Goal: Check status

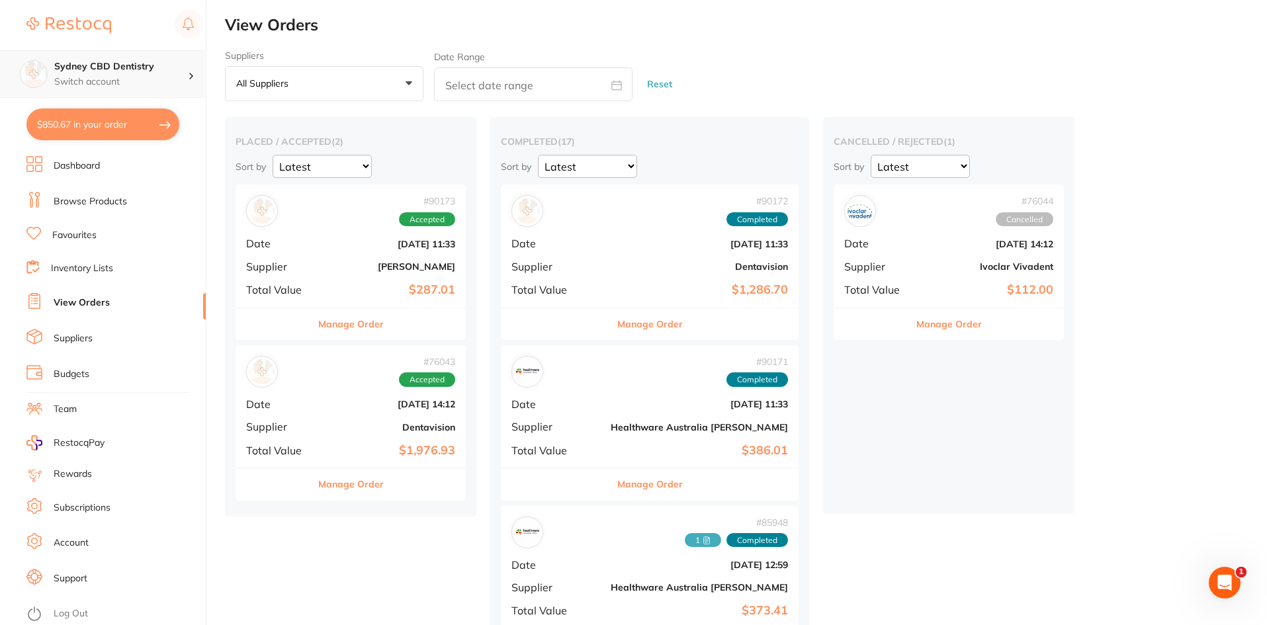
click at [138, 81] on p "Switch account" at bounding box center [121, 81] width 134 height 13
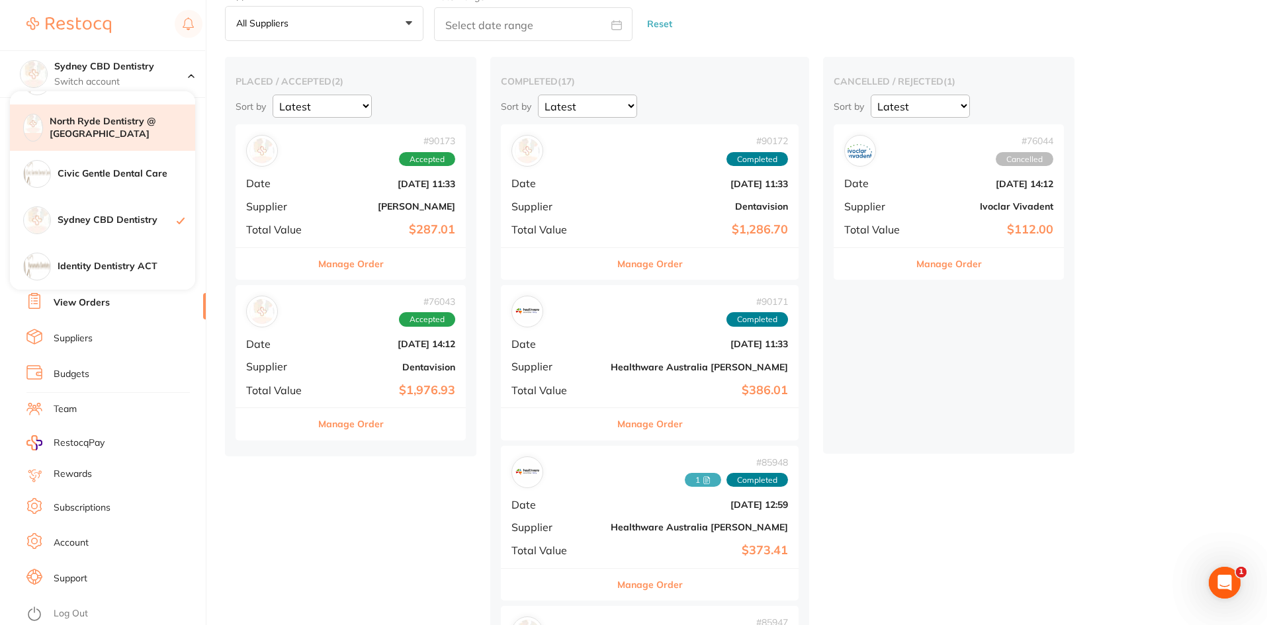
scroll to position [66, 0]
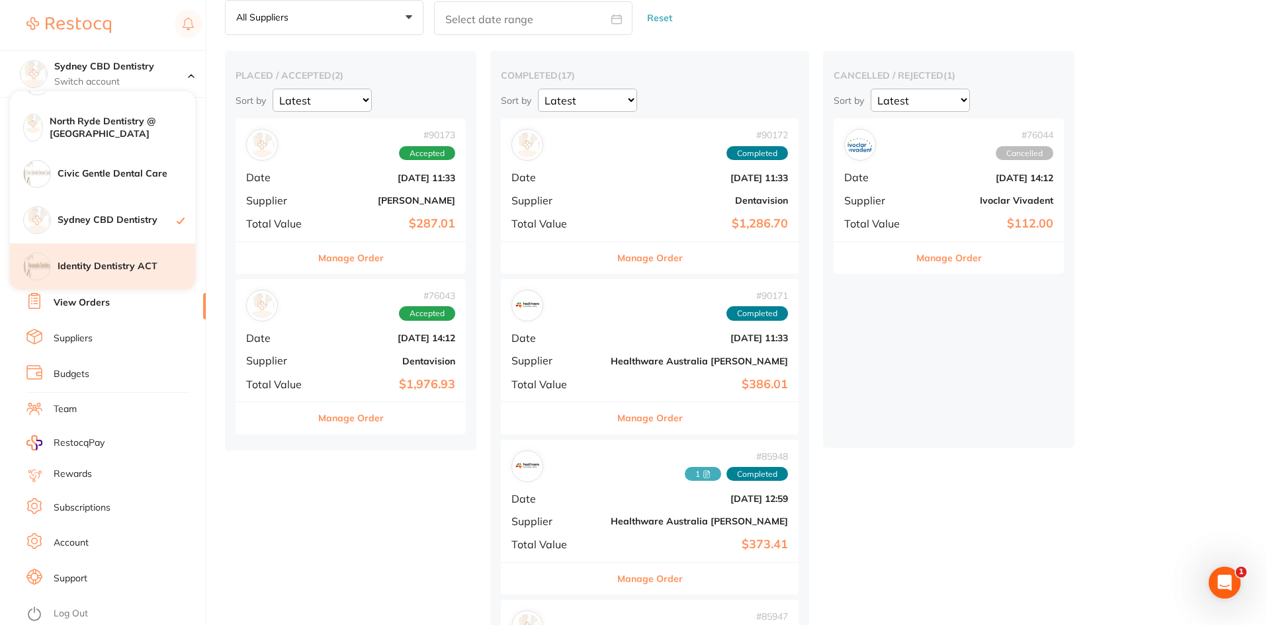
click at [106, 269] on h4 "Identity Dentistry ACT" at bounding box center [127, 266] width 138 height 13
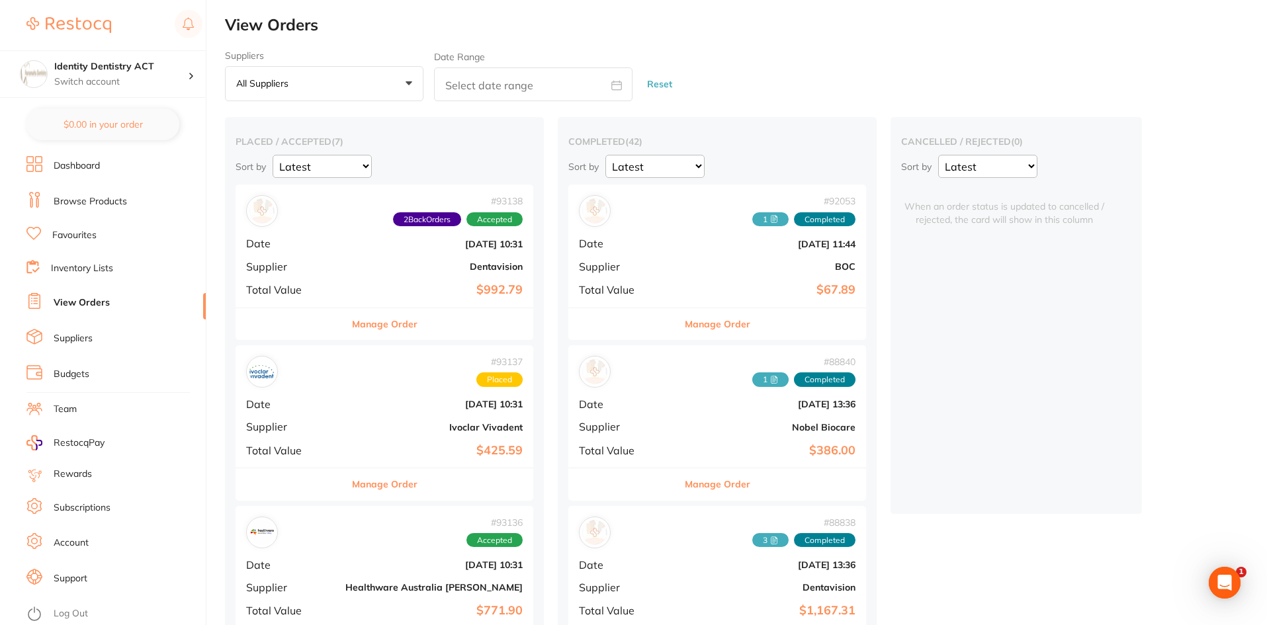
click at [468, 85] on input "text" at bounding box center [533, 84] width 199 height 34
select select "8"
select select "2025"
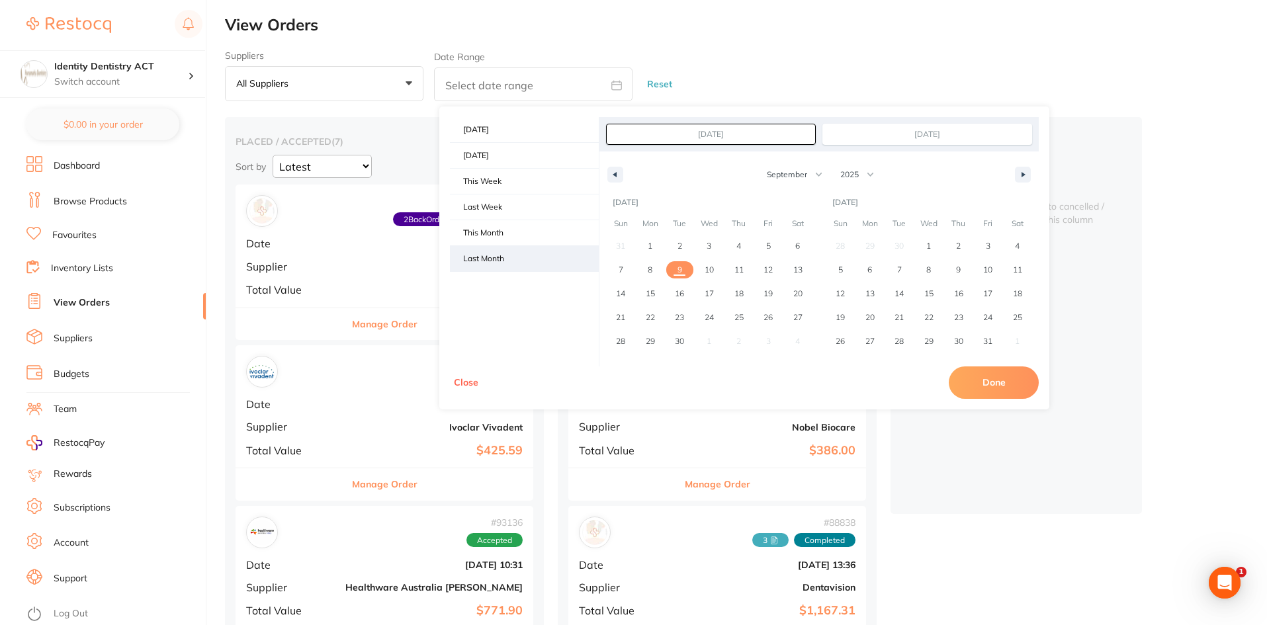
click at [523, 258] on span "Last Month" at bounding box center [524, 258] width 149 height 25
type input "[DATE]"
select select "7"
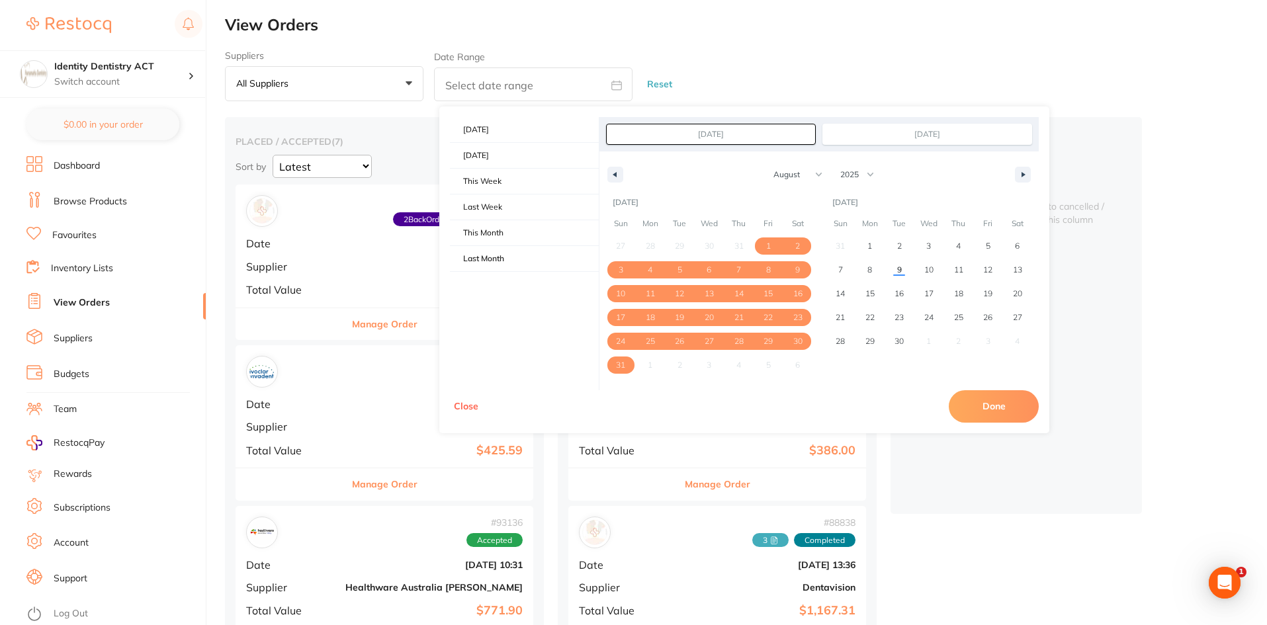
click at [989, 401] on button "Done" at bounding box center [994, 406] width 90 height 32
type input "[DATE] to [DATE]"
